Goal: Find specific page/section: Find specific page/section

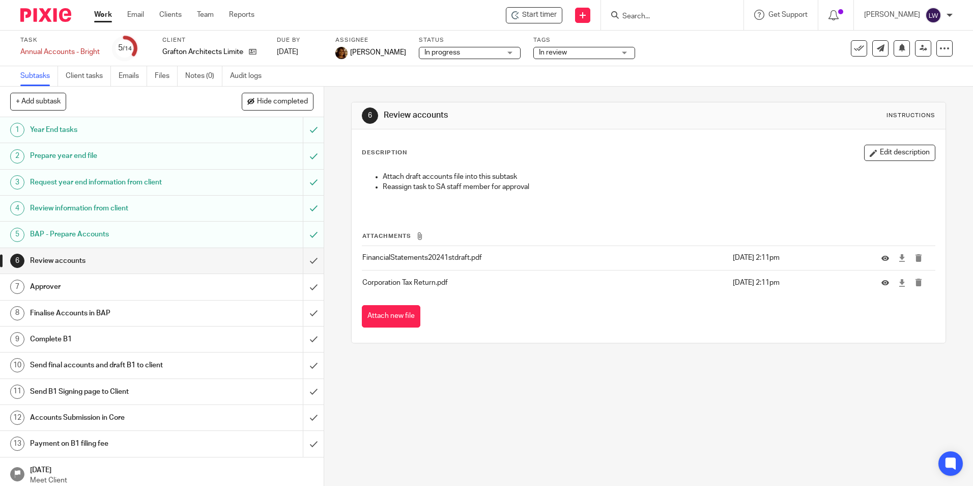
click at [108, 14] on link "Work" at bounding box center [103, 15] width 18 height 10
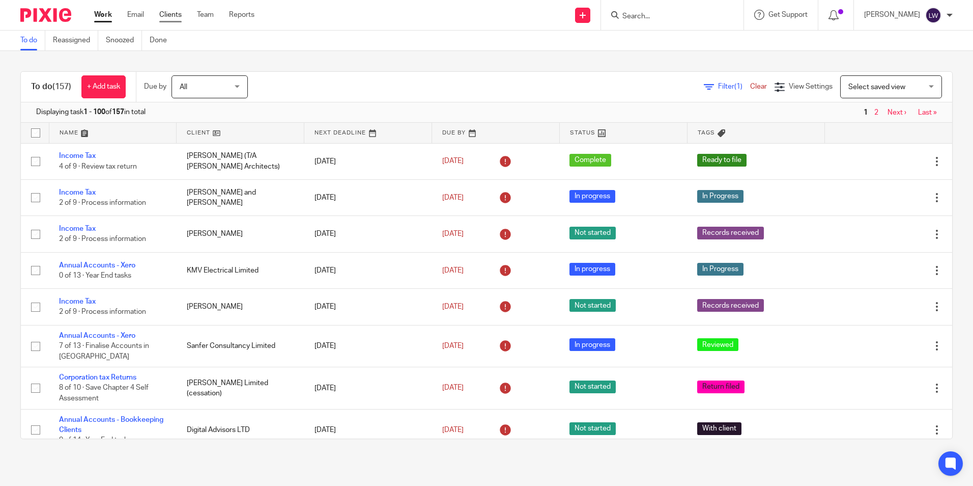
click at [175, 12] on link "Clients" at bounding box center [170, 15] width 22 height 10
click at [173, 15] on link "Clients" at bounding box center [170, 15] width 22 height 10
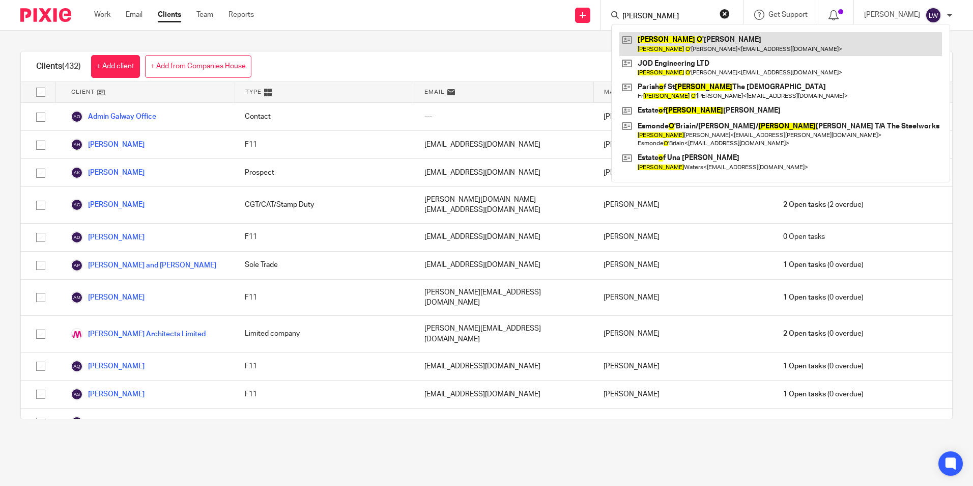
type input "[PERSON_NAME]"
click at [710, 45] on link at bounding box center [781, 43] width 323 height 23
